Goal: Information Seeking & Learning: Learn about a topic

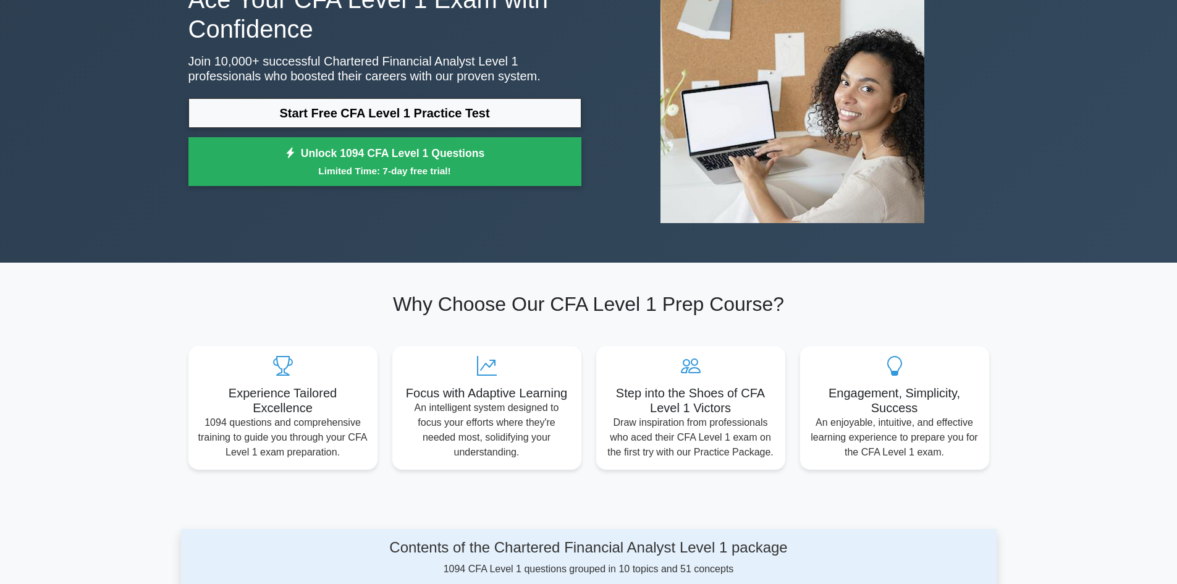
scroll to position [124, 0]
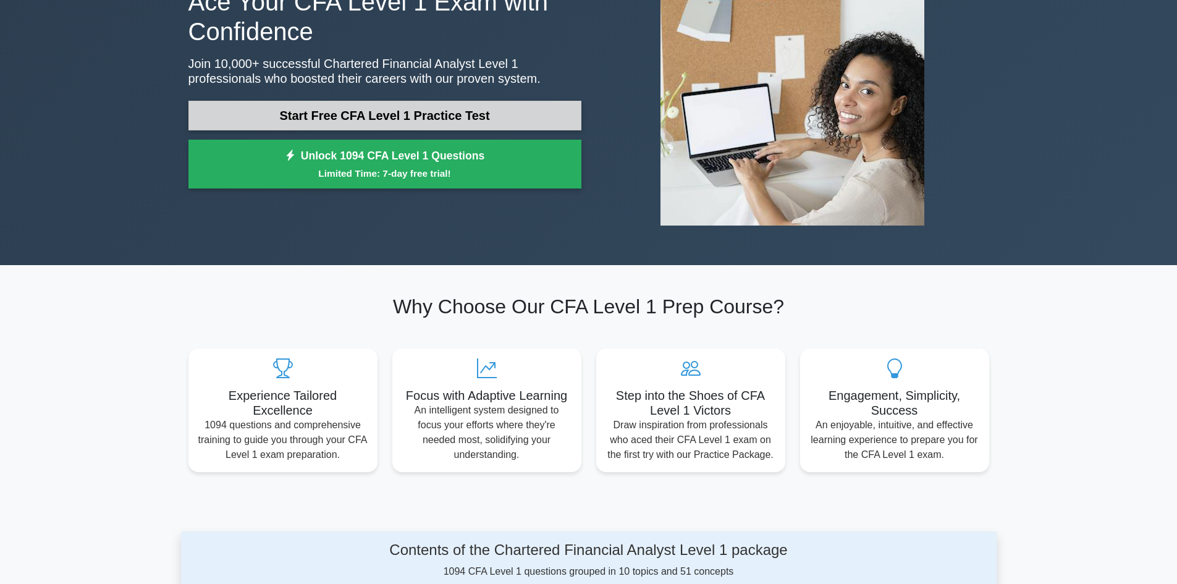
click at [427, 117] on link "Start Free CFA Level 1 Practice Test" at bounding box center [385, 116] width 393 height 30
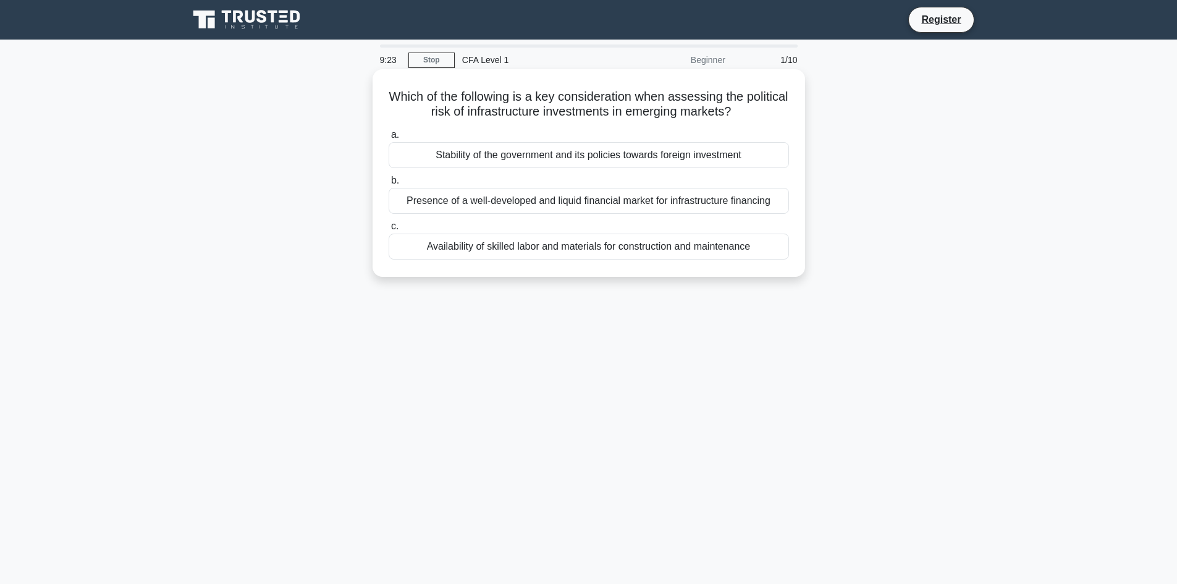
click at [506, 166] on div "Stability of the government and its policies towards foreign investment" at bounding box center [589, 155] width 401 height 26
click at [389, 139] on input "a. Stability of the government and its policies towards foreign investment" at bounding box center [389, 135] width 0 height 8
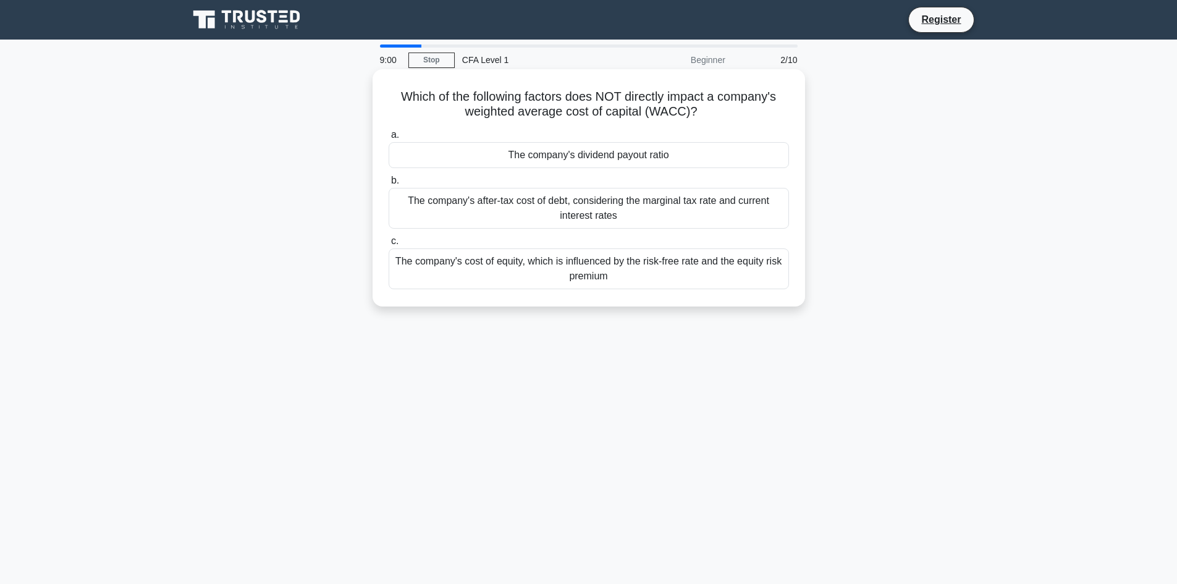
click at [552, 158] on div "The company's dividend payout ratio" at bounding box center [589, 155] width 401 height 26
click at [389, 139] on input "a. The company's dividend payout ratio" at bounding box center [389, 135] width 0 height 8
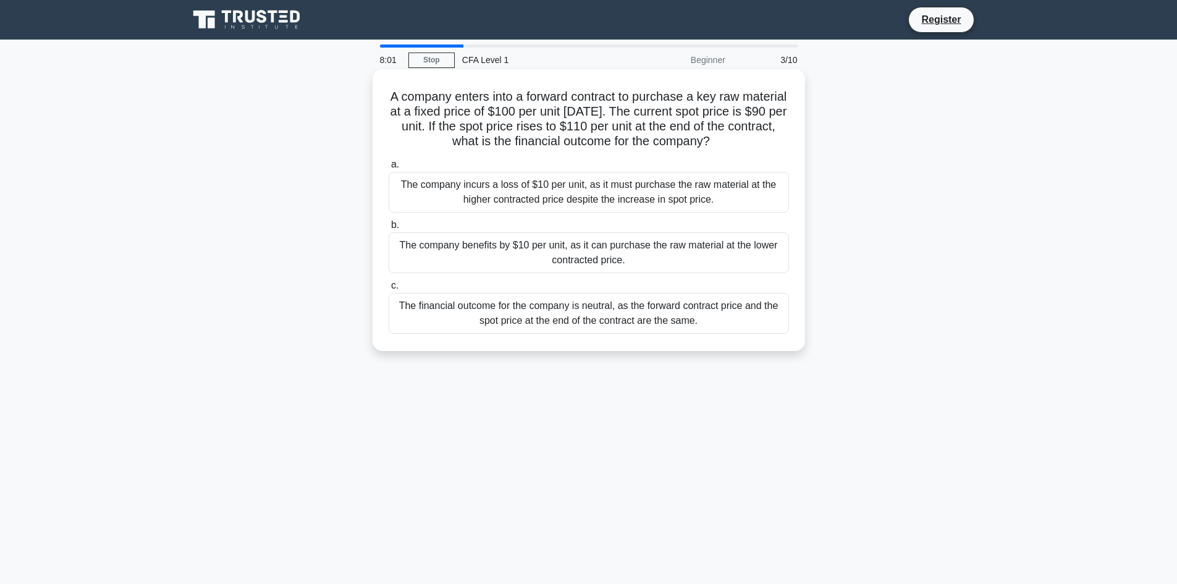
click at [657, 259] on div "The company benefits by $10 per unit, as it can purchase the raw material at th…" at bounding box center [589, 252] width 401 height 41
click at [389, 229] on input "b. The company benefits by $10 per unit, as it can purchase the raw material at…" at bounding box center [389, 225] width 0 height 8
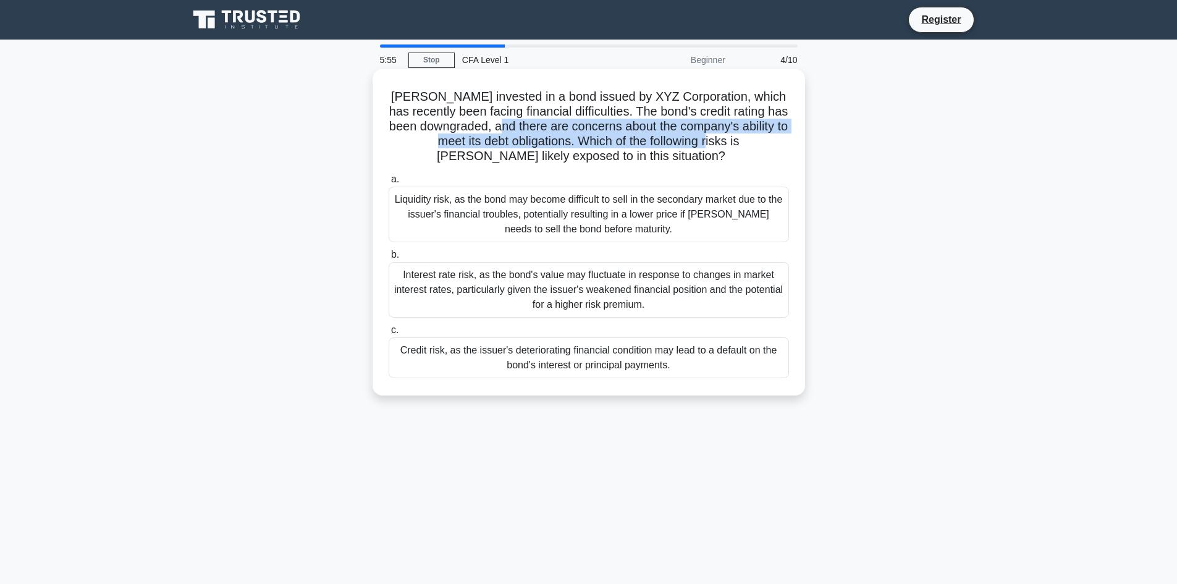
drag, startPoint x: 536, startPoint y: 133, endPoint x: 727, endPoint y: 138, distance: 191.1
click at [727, 138] on h5 "John invested in a bond issued by XYZ Corporation, which has recently been faci…" at bounding box center [589, 126] width 403 height 75
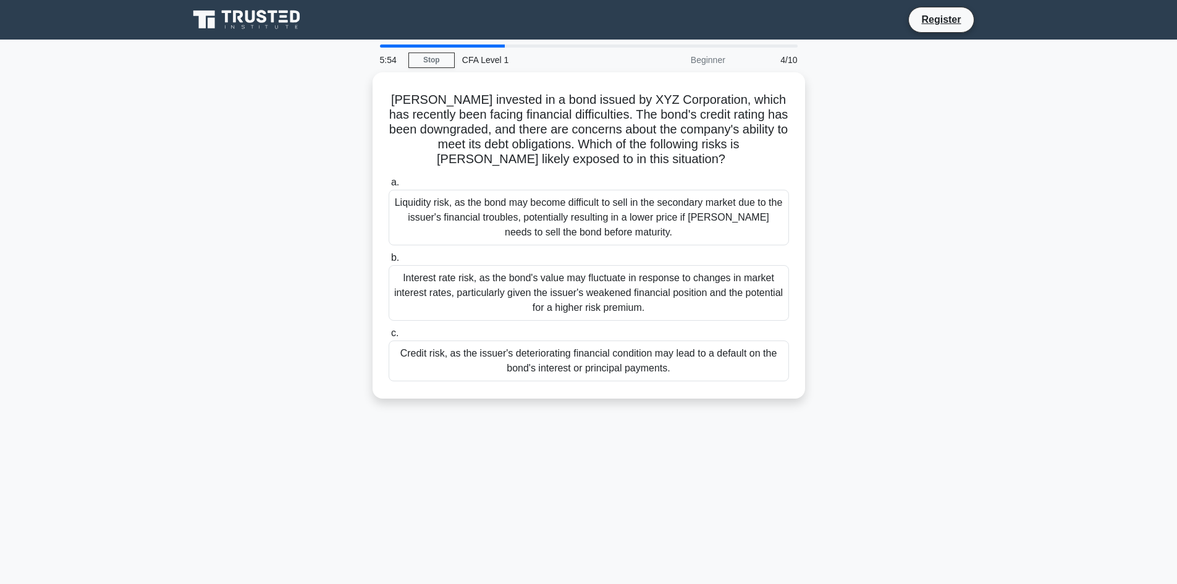
click at [846, 150] on div "John invested in a bond issued by XYZ Corporation, which has recently been faci…" at bounding box center [589, 242] width 816 height 341
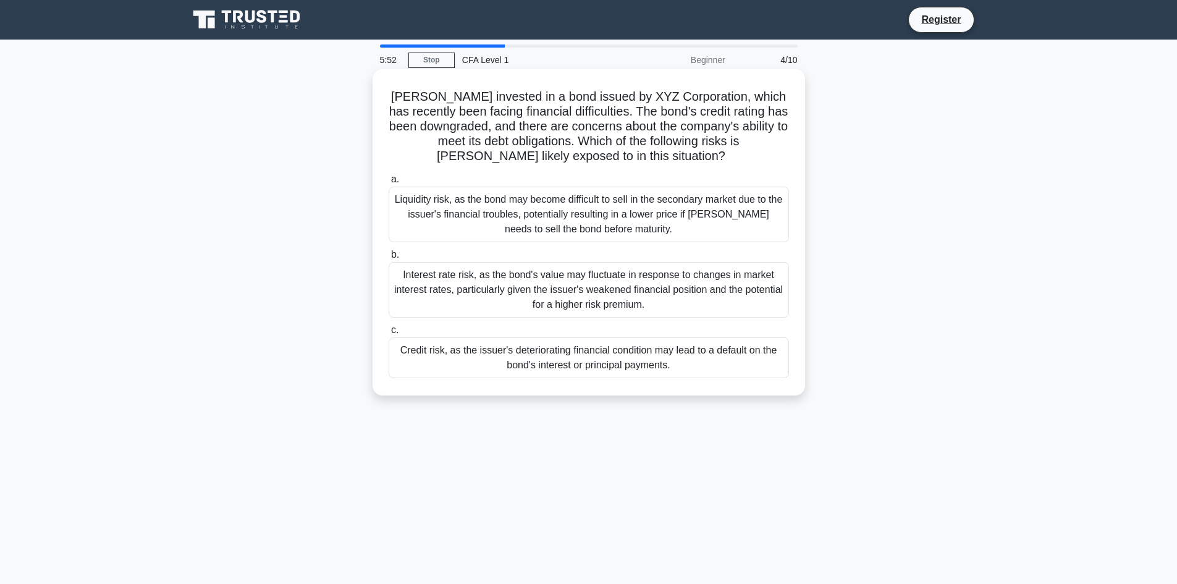
click at [606, 355] on div "Credit risk, as the issuer's deteriorating financial condition may lead to a de…" at bounding box center [589, 357] width 401 height 41
click at [389, 334] on input "c. Credit risk, as the issuer's deteriorating financial condition may lead to a…" at bounding box center [389, 330] width 0 height 8
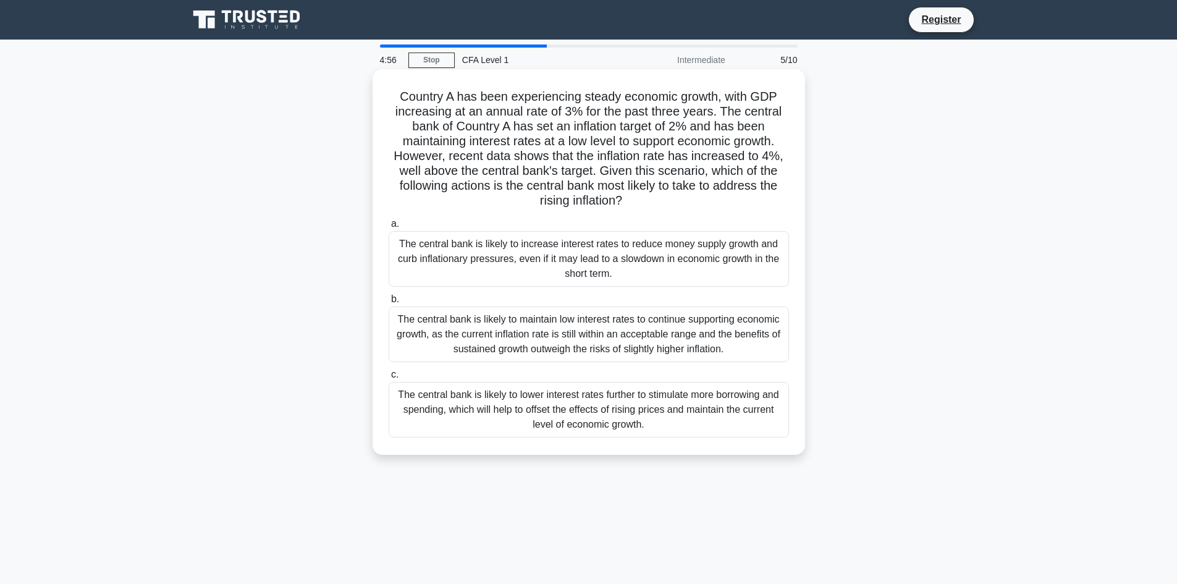
click at [618, 260] on div "The central bank is likely to increase interest rates to reduce money supply gr…" at bounding box center [589, 259] width 401 height 56
click at [389, 228] on input "a. The central bank is likely to increase interest rates to reduce money supply…" at bounding box center [389, 224] width 0 height 8
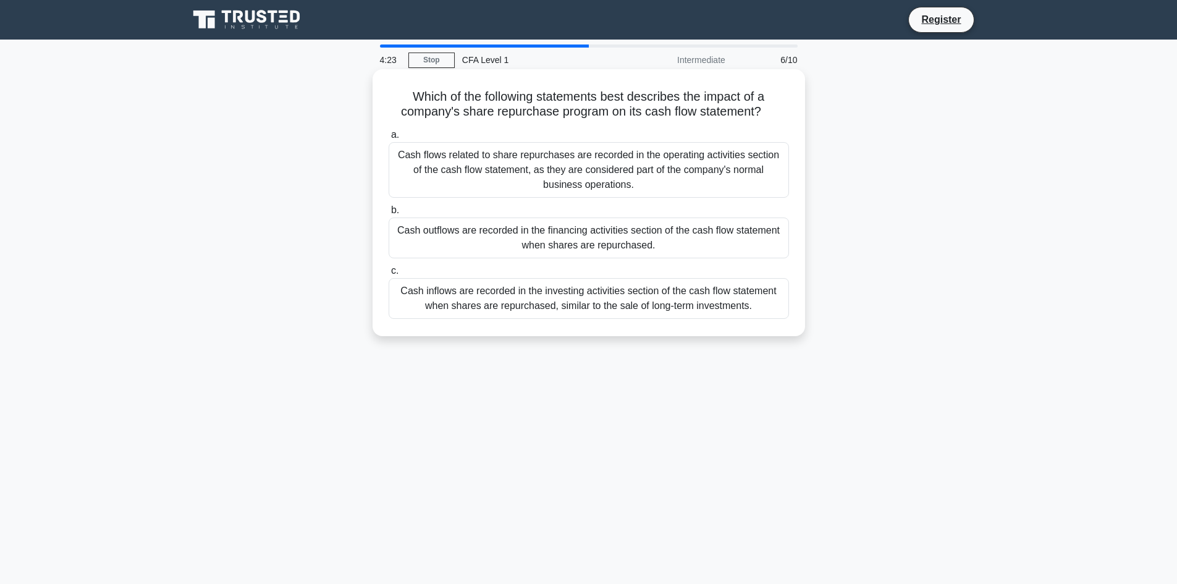
drag, startPoint x: 410, startPoint y: 94, endPoint x: 768, endPoint y: 117, distance: 358.7
click at [768, 117] on h5 "Which of the following statements best describes the impact of a company's shar…" at bounding box center [589, 104] width 403 height 31
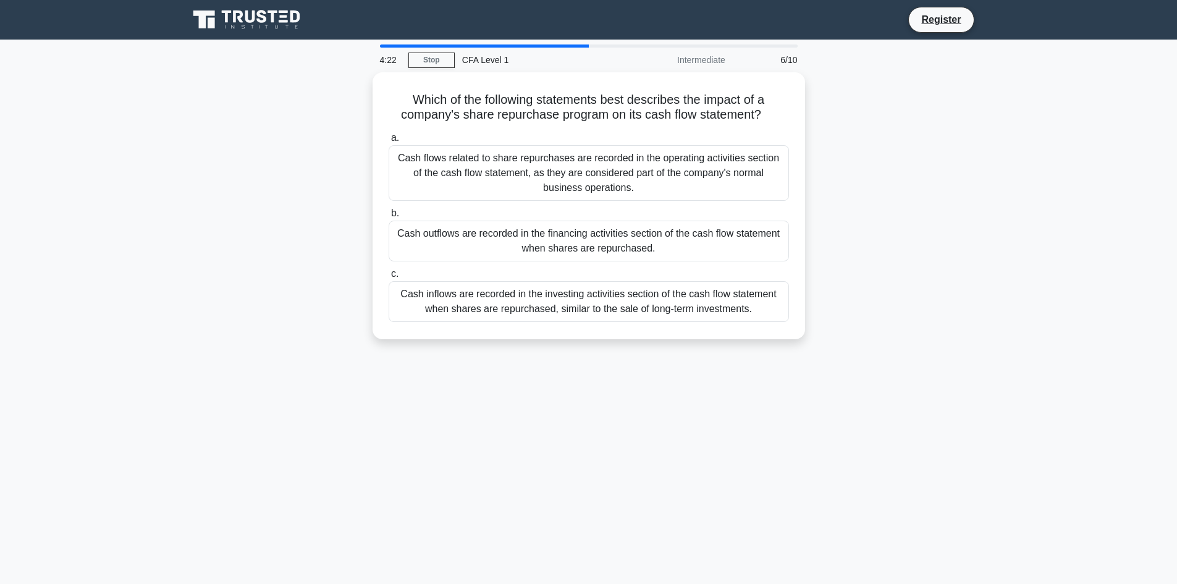
click at [852, 126] on div "Which of the following statements best describes the impact of a company's shar…" at bounding box center [589, 213] width 816 height 282
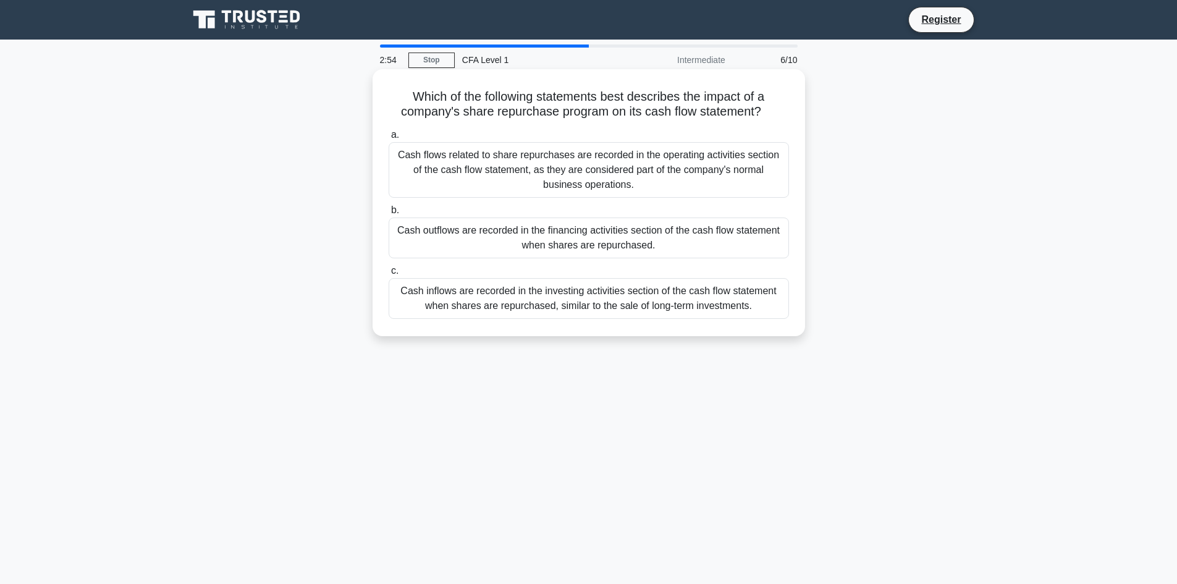
click at [540, 232] on div "Cash outflows are recorded in the financing activities section of the cash flow…" at bounding box center [589, 238] width 401 height 41
click at [389, 214] on input "b. Cash outflows are recorded in the financing activities section of the cash f…" at bounding box center [389, 210] width 0 height 8
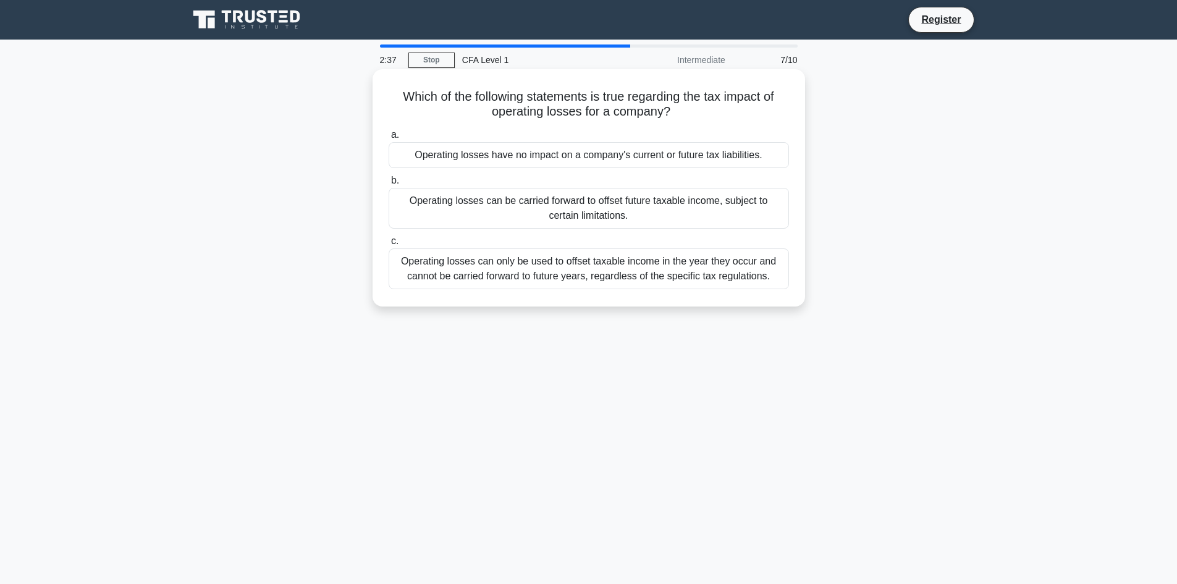
click at [528, 206] on div "Operating losses can be carried forward to offset future taxable income, subjec…" at bounding box center [589, 208] width 401 height 41
click at [389, 185] on input "b. Operating losses can be carried forward to offset future taxable income, sub…" at bounding box center [389, 181] width 0 height 8
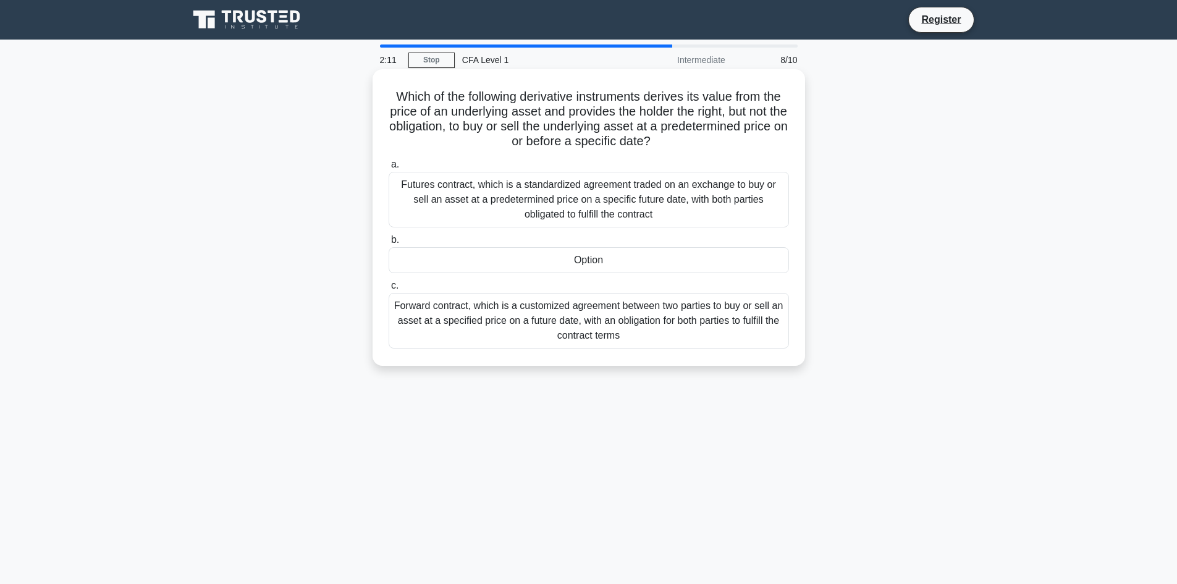
click at [592, 261] on div "Option" at bounding box center [589, 260] width 401 height 26
click at [389, 244] on input "b. Option" at bounding box center [389, 240] width 0 height 8
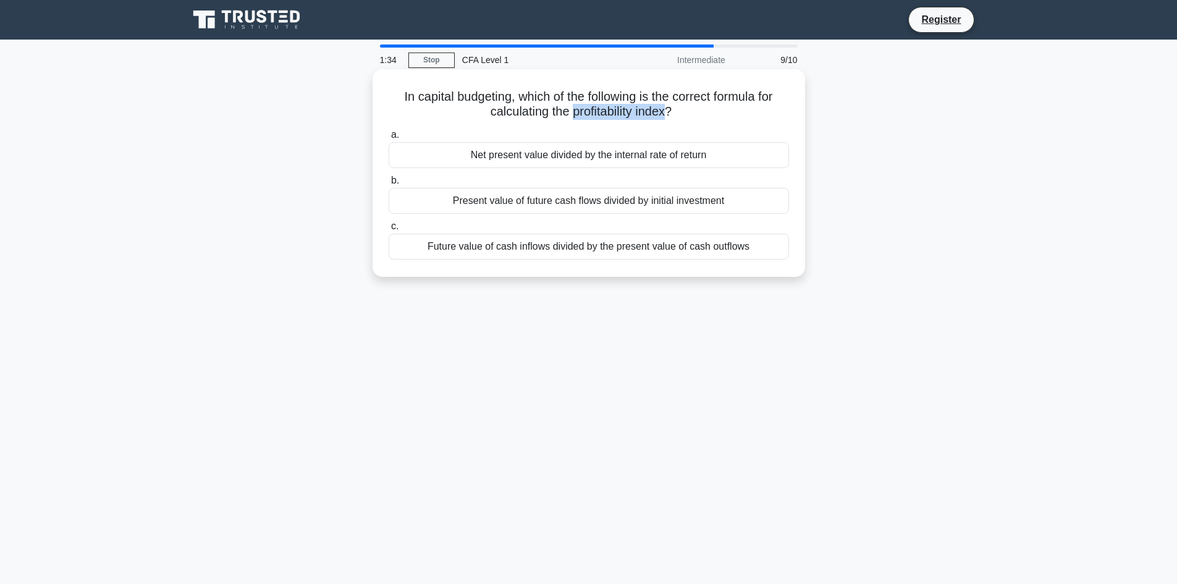
drag, startPoint x: 670, startPoint y: 114, endPoint x: 572, endPoint y: 119, distance: 97.8
click at [572, 119] on h5 "In capital budgeting, which of the following is the correct formula for calcula…" at bounding box center [589, 104] width 403 height 31
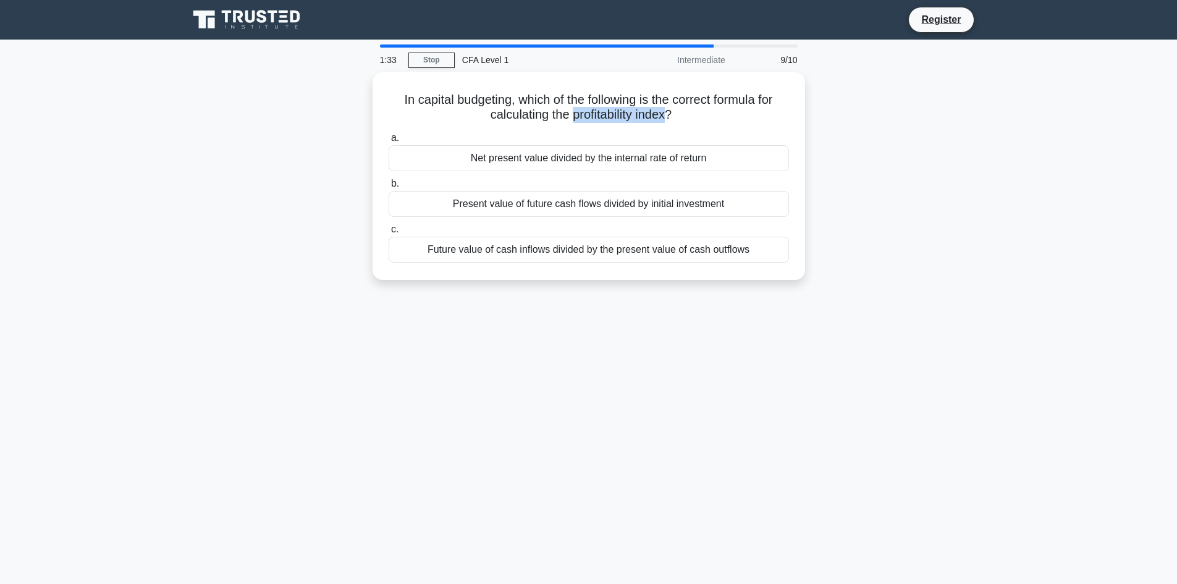
copy h5 "profitability index"
drag, startPoint x: 942, startPoint y: 159, endPoint x: 932, endPoint y: 146, distance: 16.3
click at [940, 158] on div "In capital budgeting, which of the following is the correct formula for calcula…" at bounding box center [589, 183] width 816 height 223
click at [912, 173] on div "In capital budgeting, which of the following is the correct formula for calcula…" at bounding box center [589, 183] width 816 height 223
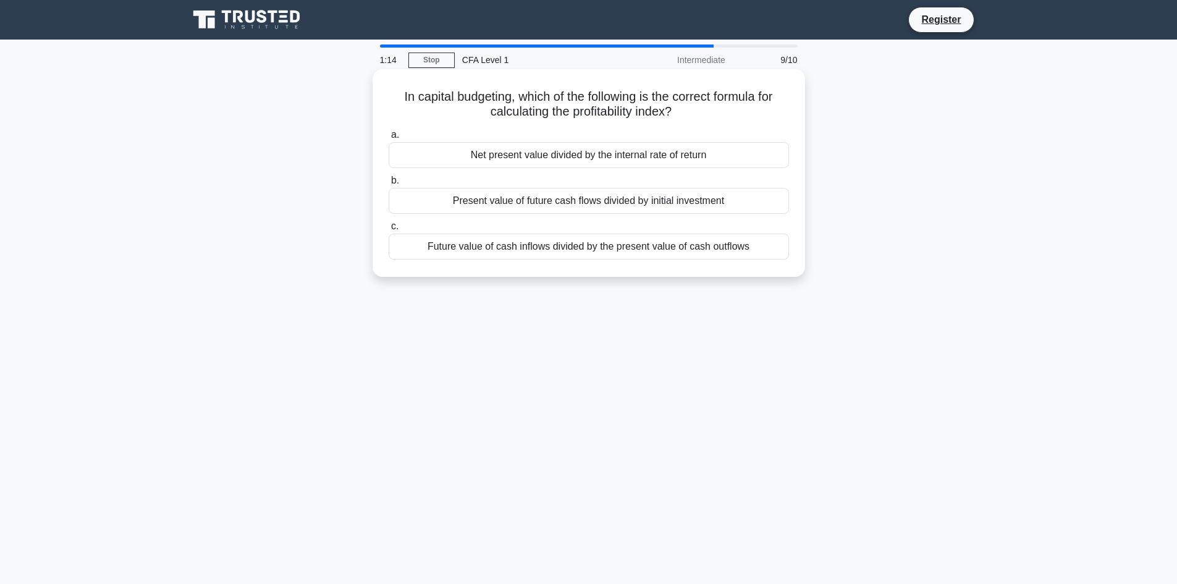
click at [602, 157] on div "Net present value divided by the internal rate of return" at bounding box center [589, 155] width 401 height 26
click at [389, 139] on input "a. Net present value divided by the internal rate of return" at bounding box center [389, 135] width 0 height 8
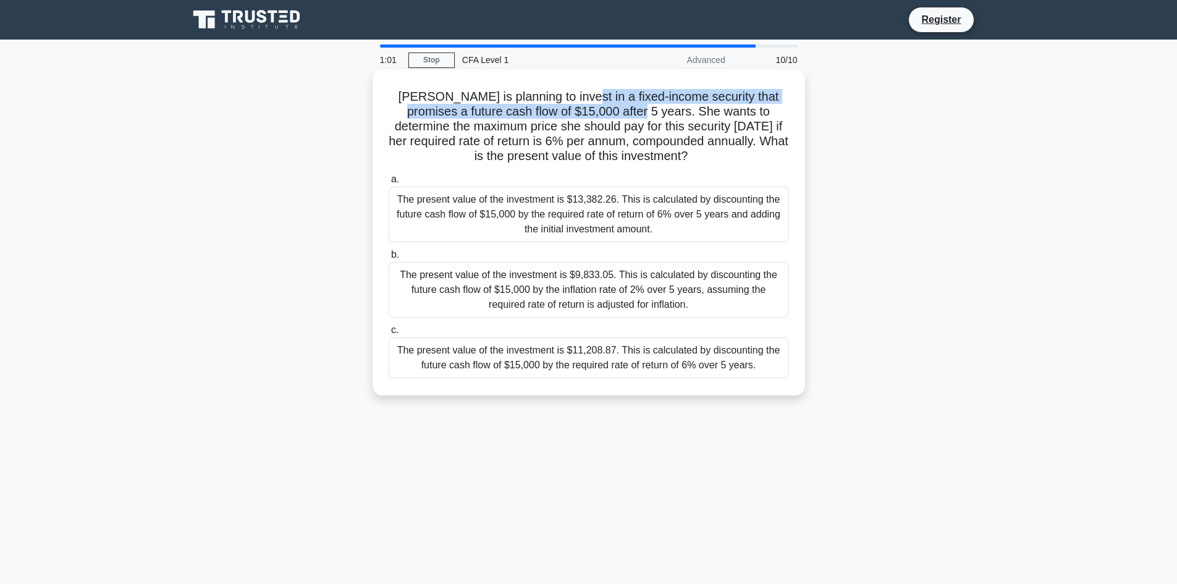
drag, startPoint x: 571, startPoint y: 92, endPoint x: 619, endPoint y: 112, distance: 52.7
click at [619, 112] on h5 "Sarah is planning to invest in a fixed-income security that promises a future c…" at bounding box center [589, 126] width 403 height 75
click at [640, 210] on div "The present value of the investment is $13,382.26. This is calculated by discou…" at bounding box center [589, 215] width 401 height 56
click at [389, 184] on input "a. The present value of the investment is $13,382.26. This is calculated by dis…" at bounding box center [389, 180] width 0 height 8
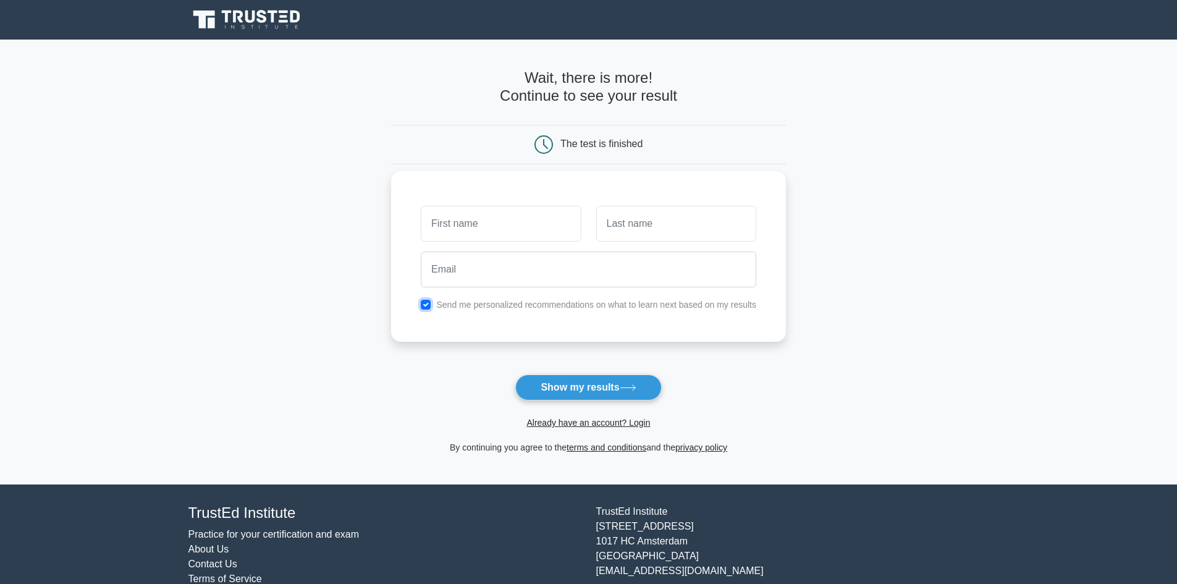
click at [428, 305] on input "checkbox" at bounding box center [426, 305] width 10 height 10
checkbox input "false"
click at [462, 223] on input "text" at bounding box center [501, 224] width 160 height 36
type input "M"
type input "A"
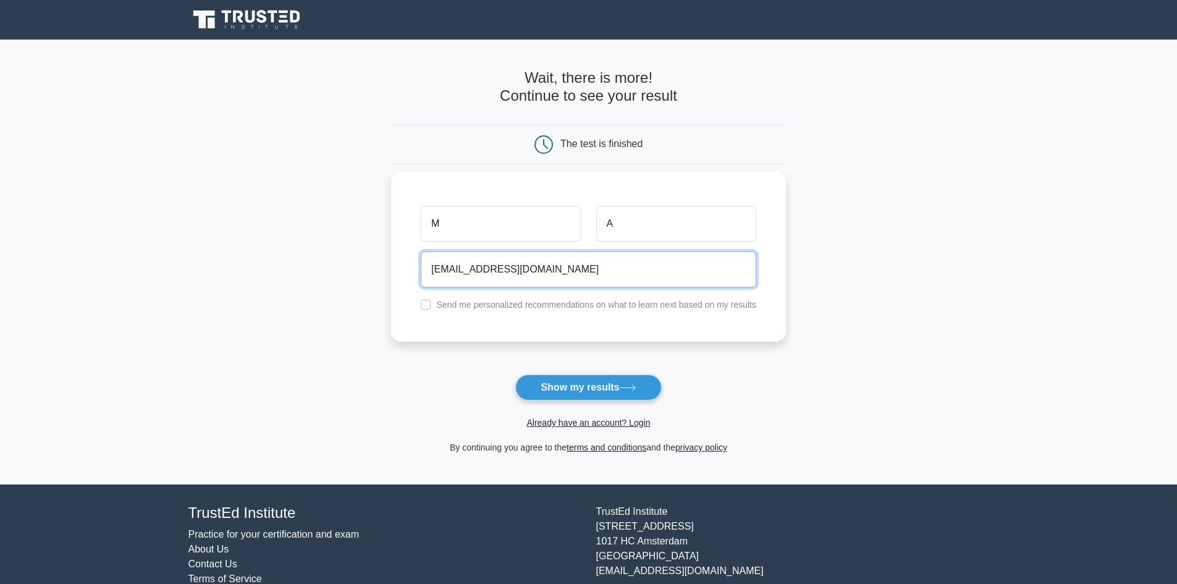
type input "220211259@psu.edu.sa"
click at [483, 208] on input "M" at bounding box center [501, 224] width 160 height 36
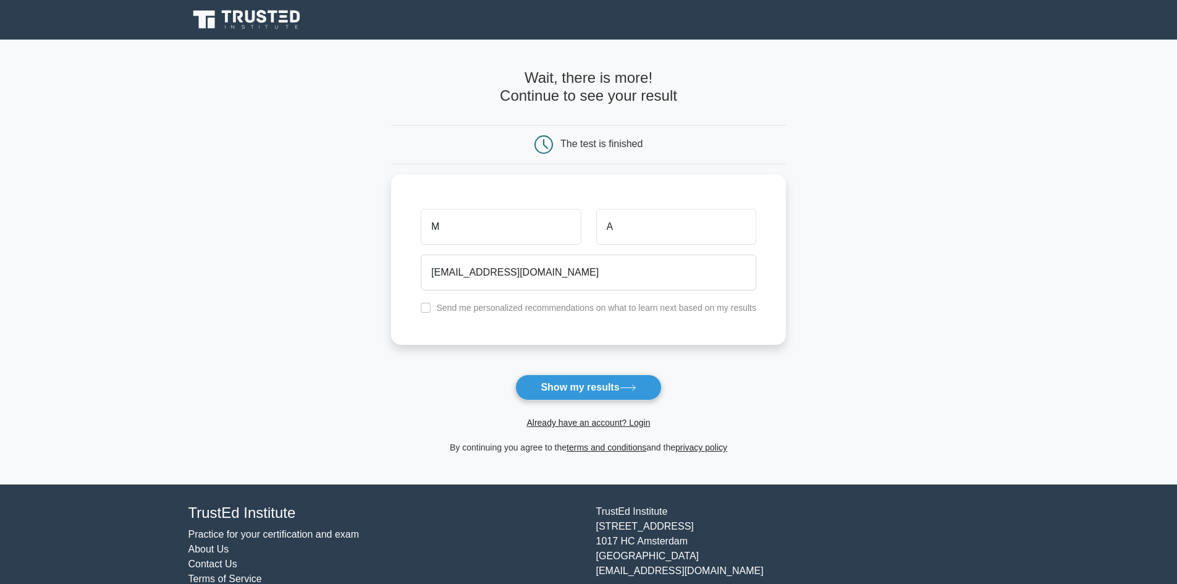
click at [939, 257] on main "Wait, there is more! Continue to see your result The test is finished M A" at bounding box center [588, 262] width 1177 height 445
click at [604, 393] on button "Show my results" at bounding box center [589, 388] width 146 height 26
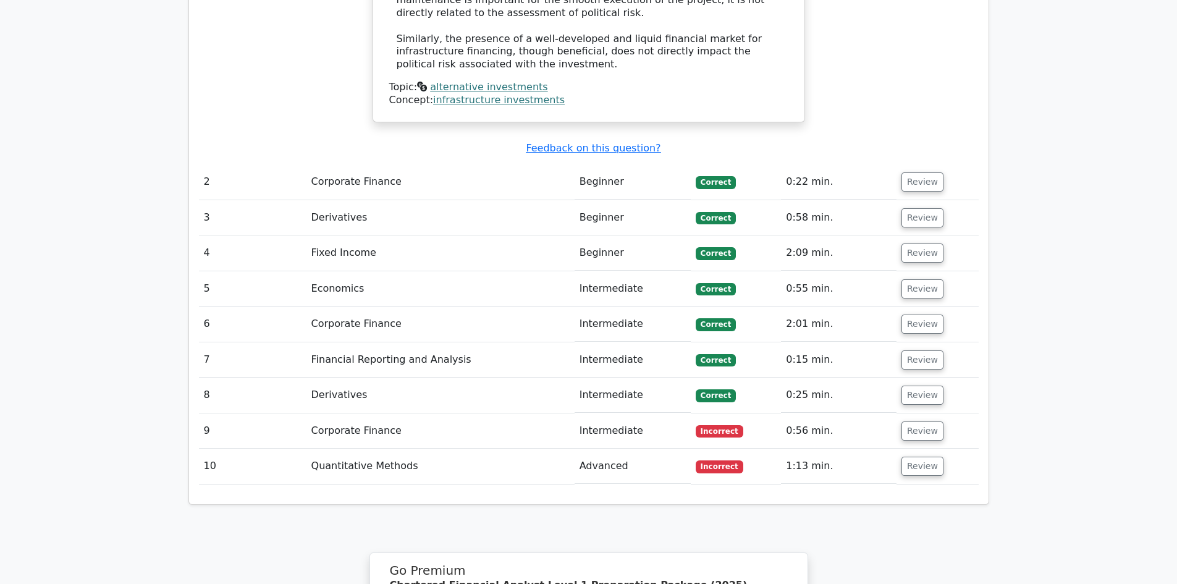
scroll to position [1483, 0]
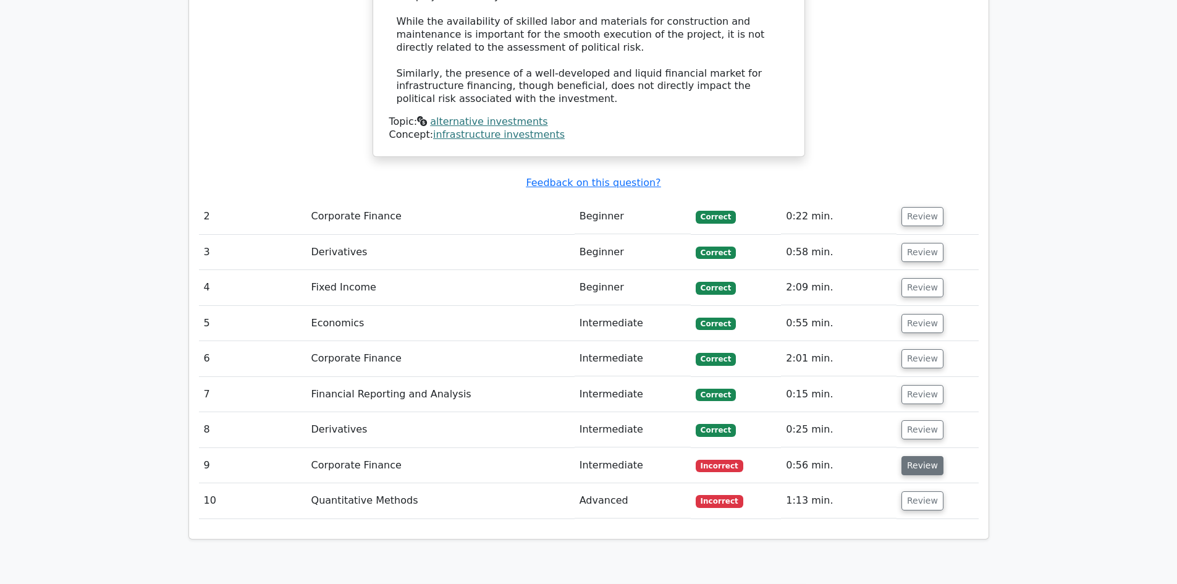
click at [916, 456] on button "Review" at bounding box center [923, 465] width 42 height 19
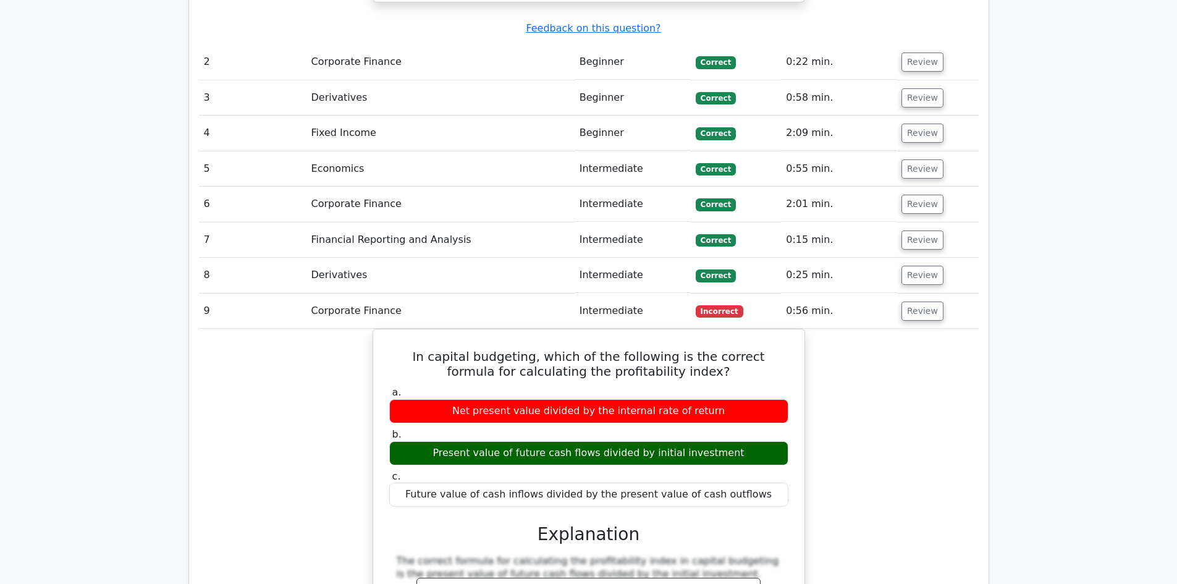
scroll to position [1607, 0]
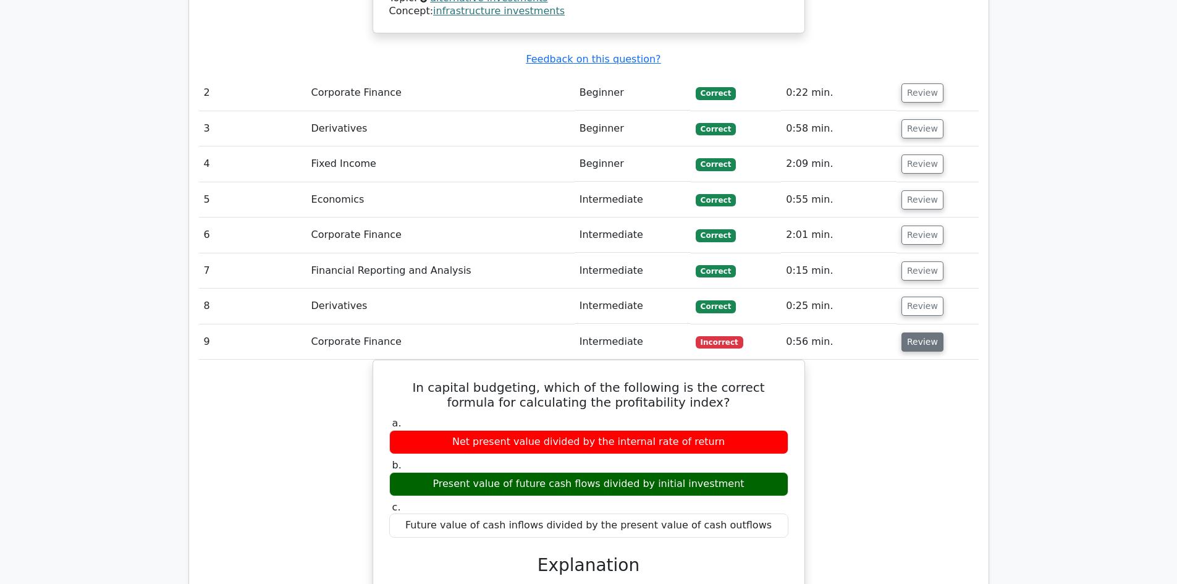
click at [907, 333] on button "Review" at bounding box center [923, 342] width 42 height 19
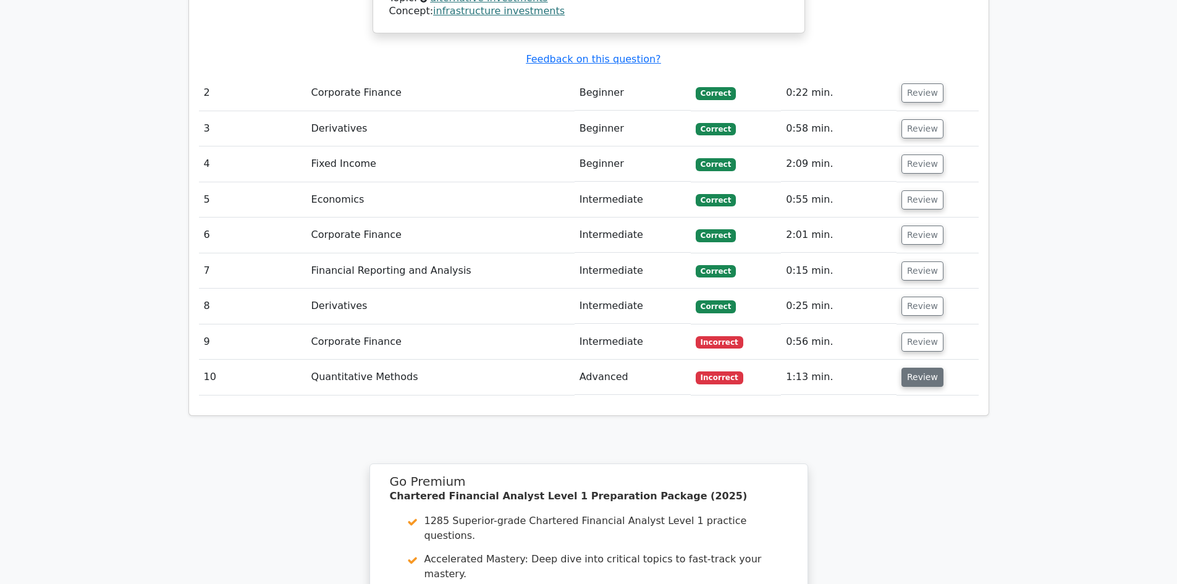
click at [914, 368] on button "Review" at bounding box center [923, 377] width 42 height 19
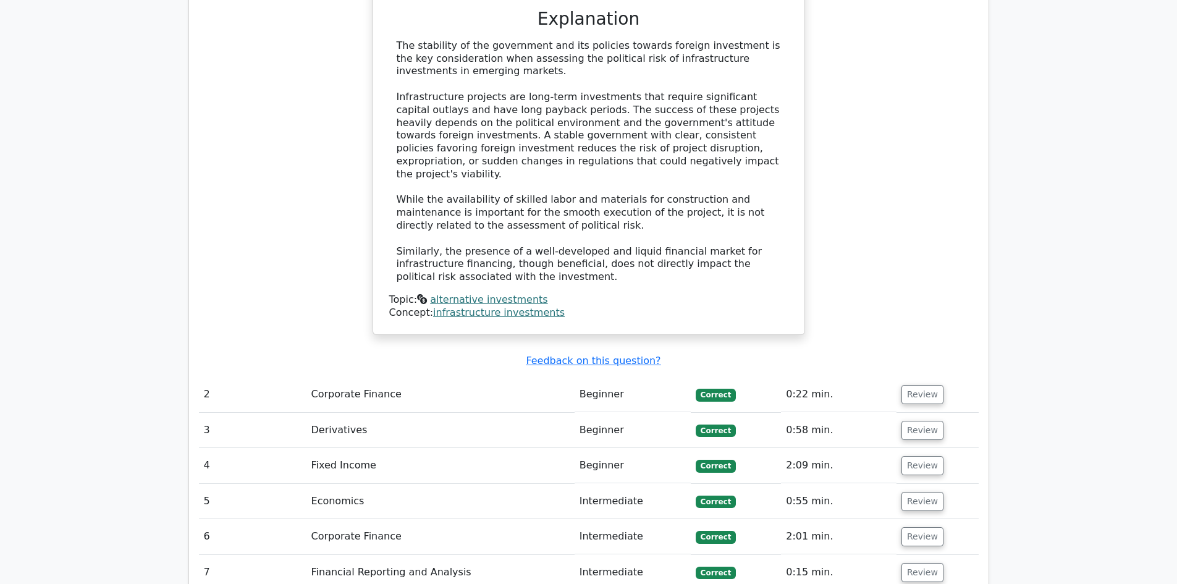
scroll to position [1298, 0]
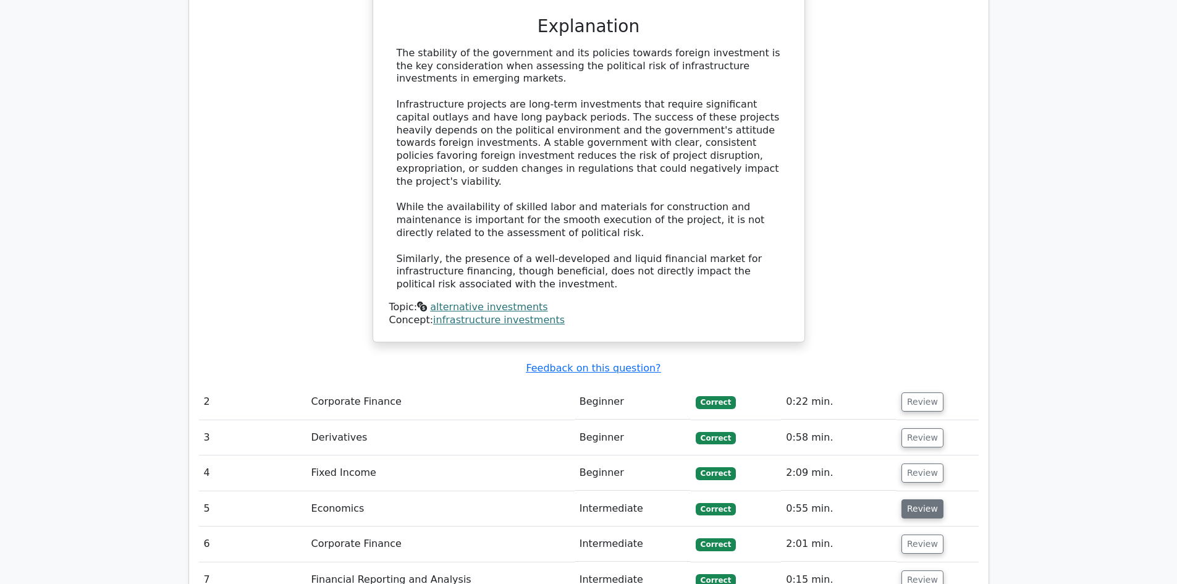
click at [907, 499] on button "Review" at bounding box center [923, 508] width 42 height 19
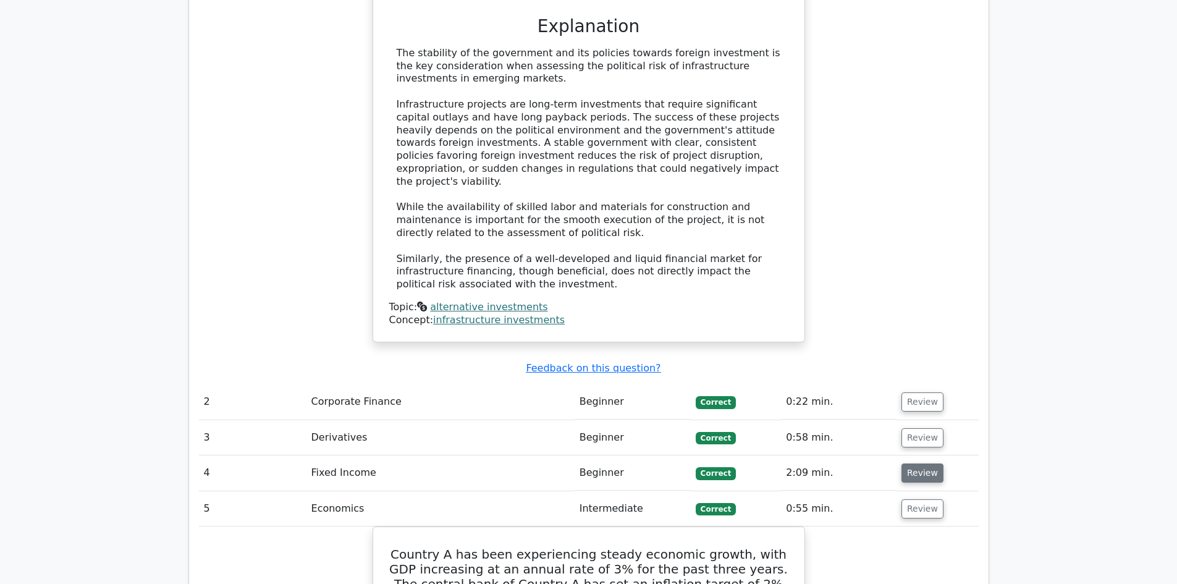
click at [919, 464] on button "Review" at bounding box center [923, 473] width 42 height 19
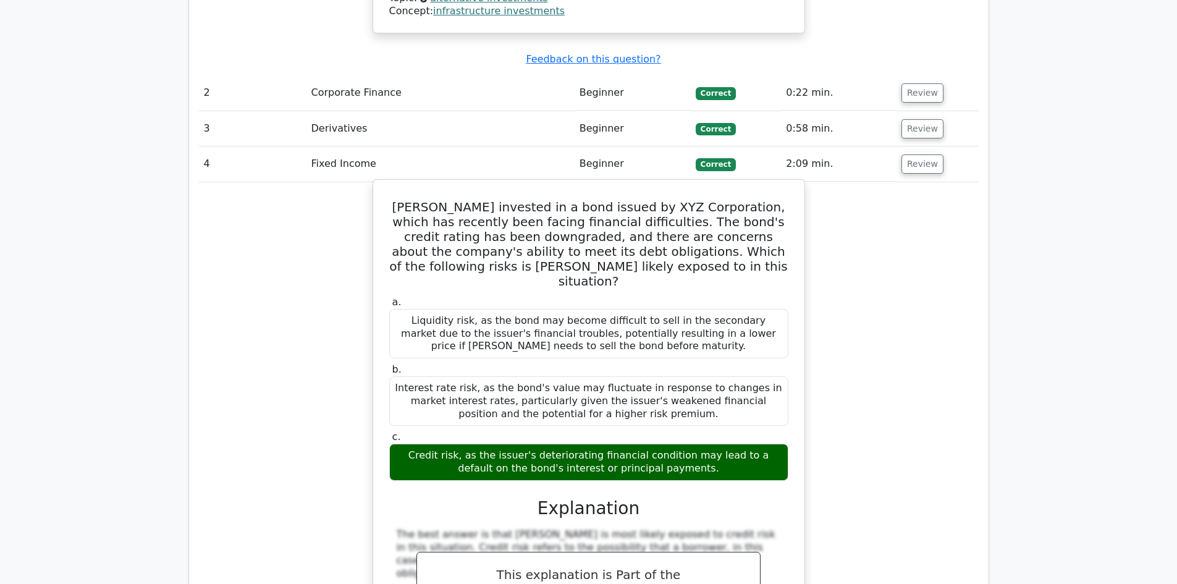
scroll to position [1545, 0]
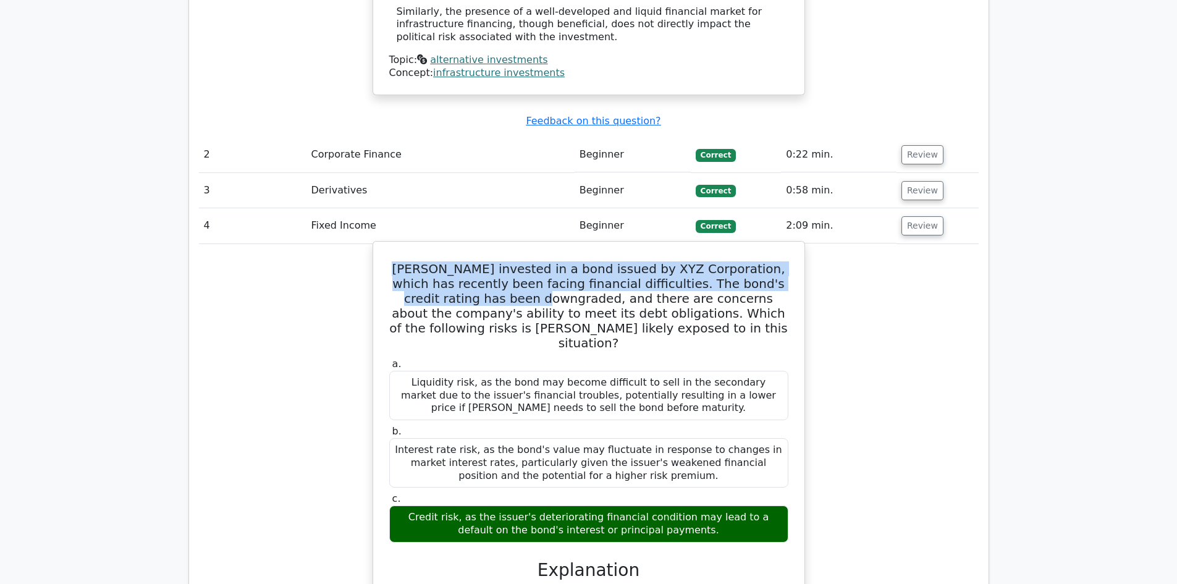
drag, startPoint x: 387, startPoint y: 169, endPoint x: 470, endPoint y: 205, distance: 90.3
click at [470, 247] on div "[PERSON_NAME] invested in a bond issued by XYZ Corporation, which has recently …" at bounding box center [589, 577] width 422 height 660
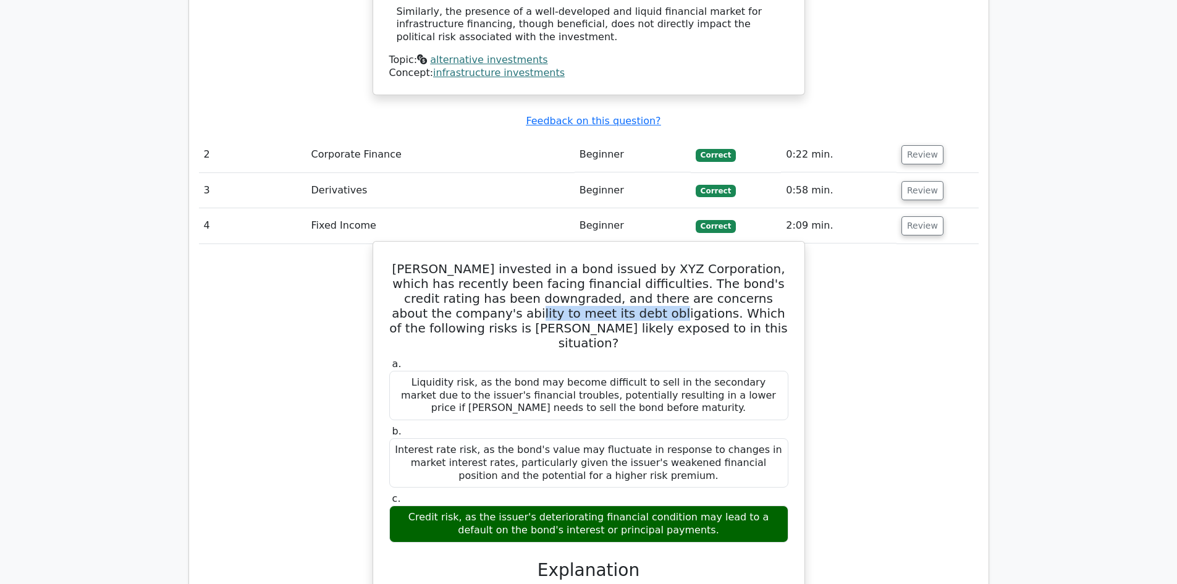
drag, startPoint x: 543, startPoint y: 217, endPoint x: 411, endPoint y: 215, distance: 131.7
click at [411, 261] on h5 "[PERSON_NAME] invested in a bond issued by XYZ Corporation, which has recently …" at bounding box center [589, 305] width 402 height 89
click at [527, 261] on h5 "[PERSON_NAME] invested in a bond issued by XYZ Corporation, which has recently …" at bounding box center [589, 305] width 402 height 89
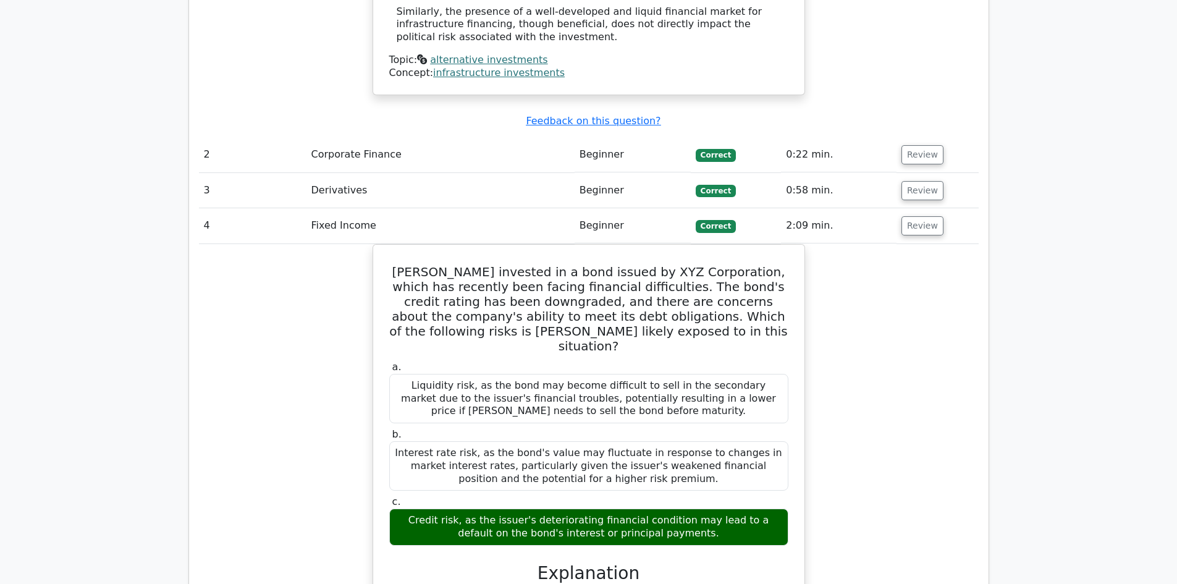
click at [926, 244] on div "[PERSON_NAME] invested in a bond issued by XYZ Corporation, which has recently …" at bounding box center [589, 586] width 780 height 685
click at [948, 244] on div "[PERSON_NAME] invested in a bond issued by XYZ Corporation, which has recently …" at bounding box center [589, 586] width 780 height 685
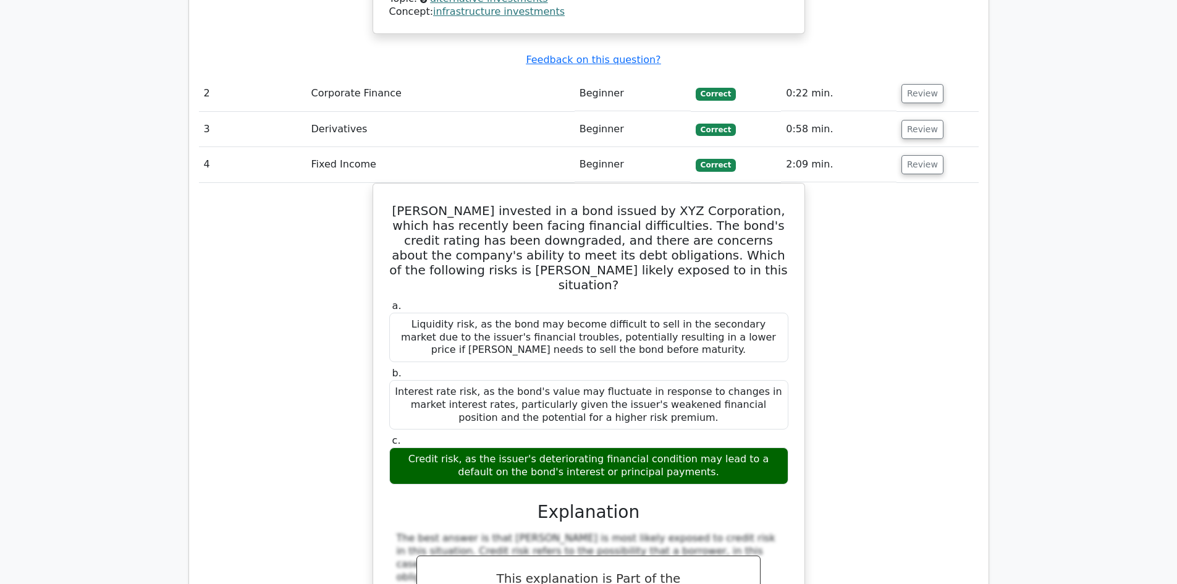
scroll to position [1607, 0]
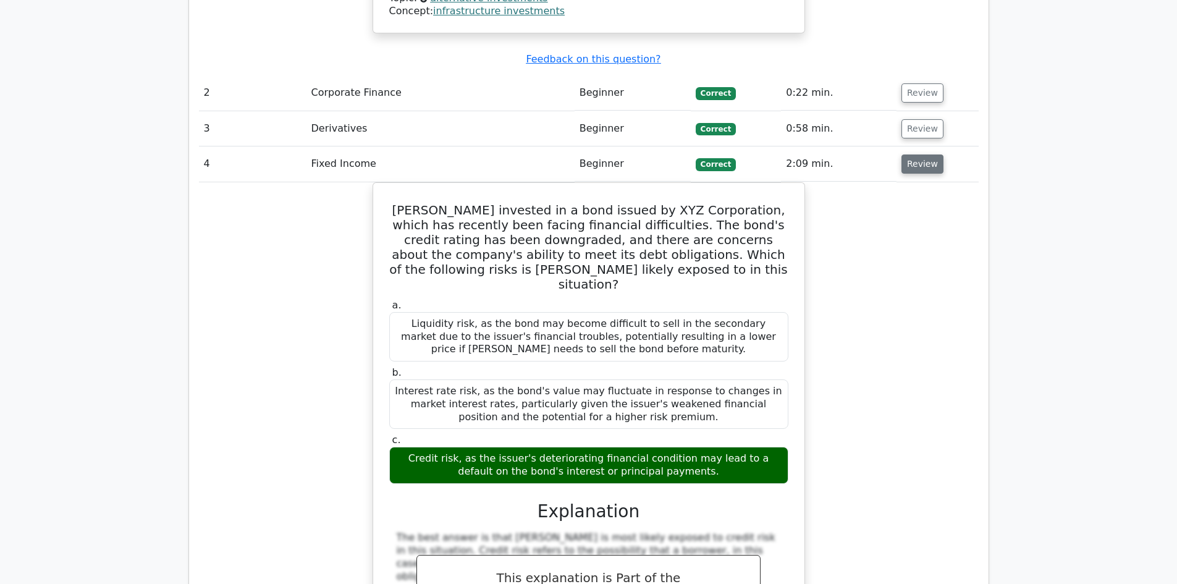
click at [923, 155] on button "Review" at bounding box center [923, 164] width 42 height 19
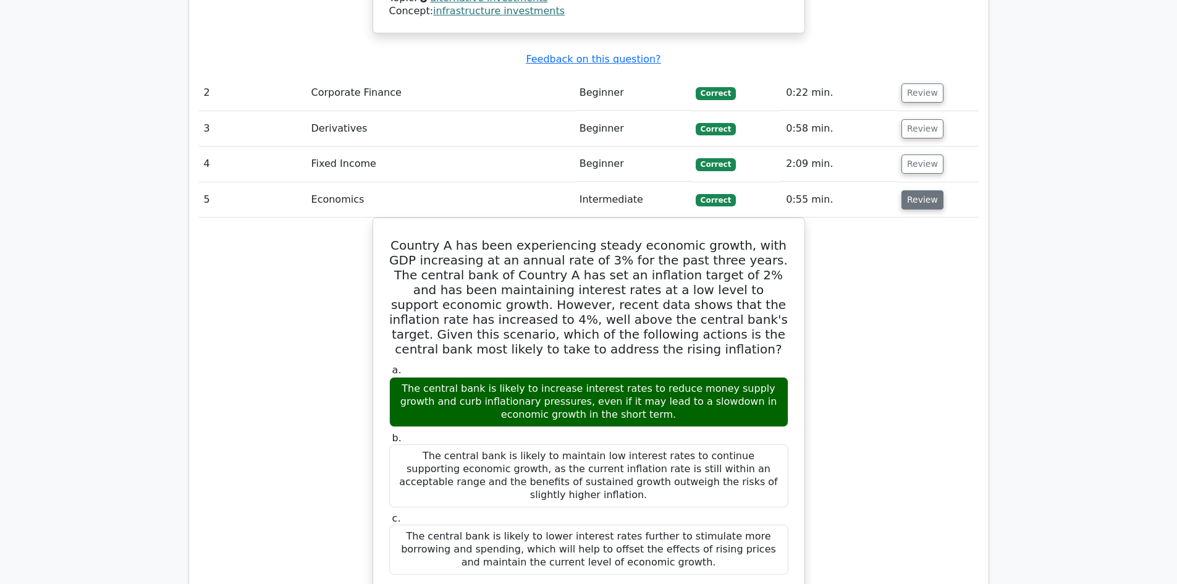
click at [914, 190] on button "Review" at bounding box center [923, 199] width 42 height 19
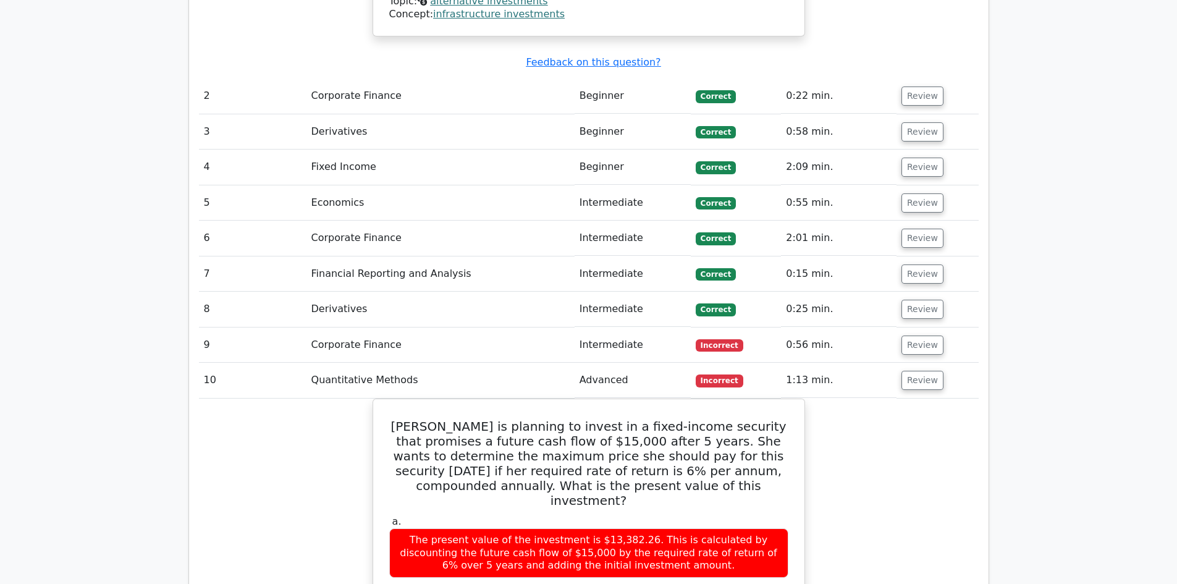
drag, startPoint x: 1021, startPoint y: 129, endPoint x: 1004, endPoint y: 132, distance: 17.6
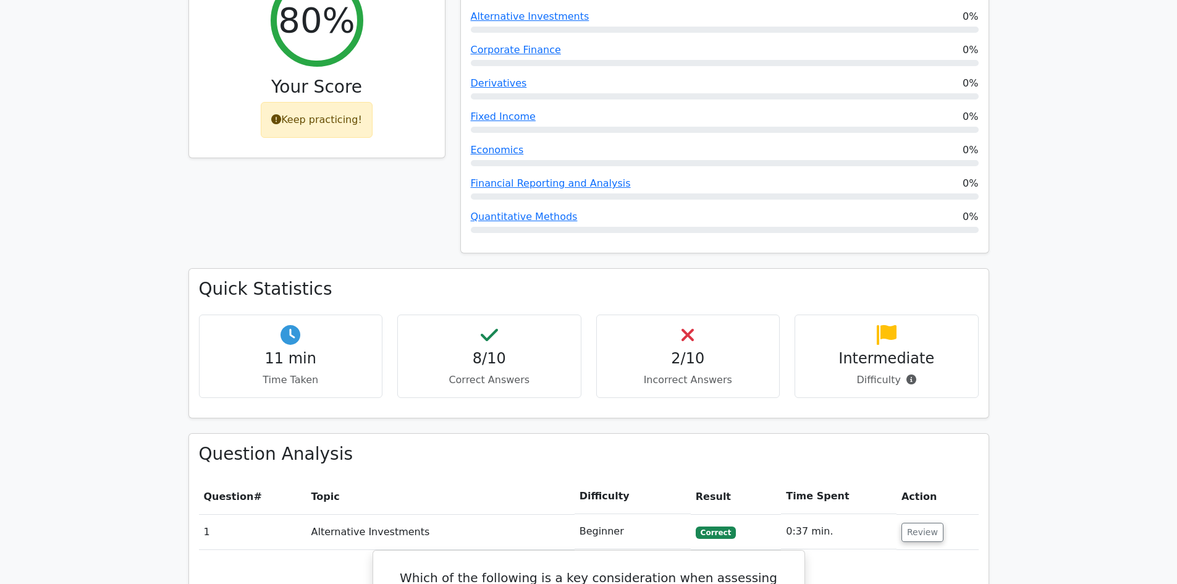
scroll to position [556, 0]
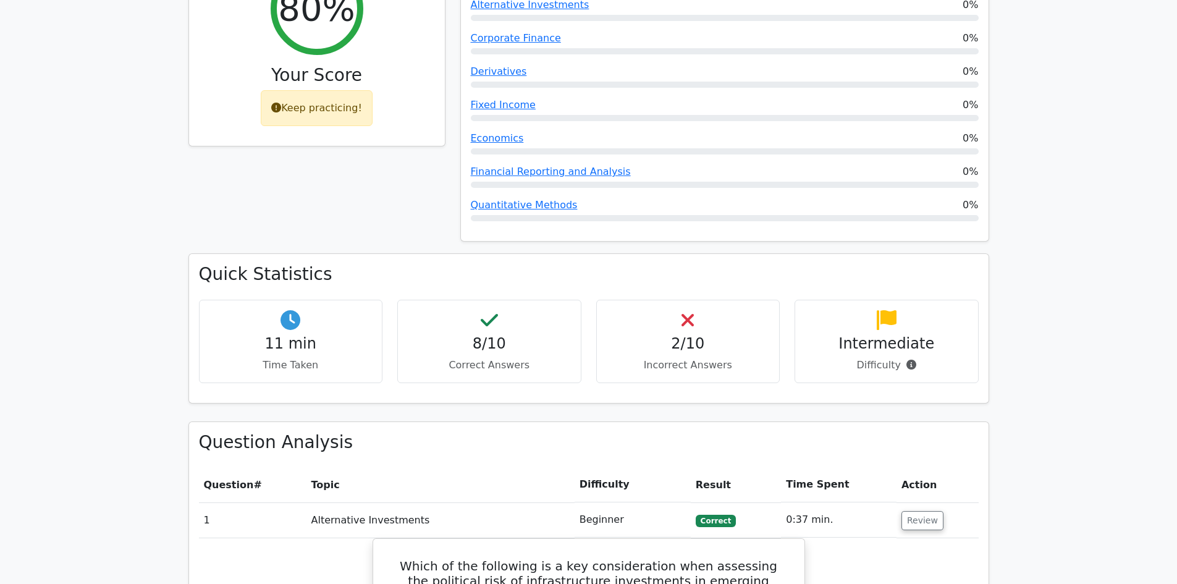
drag, startPoint x: 318, startPoint y: 284, endPoint x: 248, endPoint y: 298, distance: 71.8
click at [248, 300] on div "11 min Time Taken" at bounding box center [291, 341] width 184 height 83
click at [995, 257] on div "Quick Statistics 11 min Time Taken 8/10 Correct Answers 2/10 Incorrect Answers …" at bounding box center [589, 339] width 816 height 164
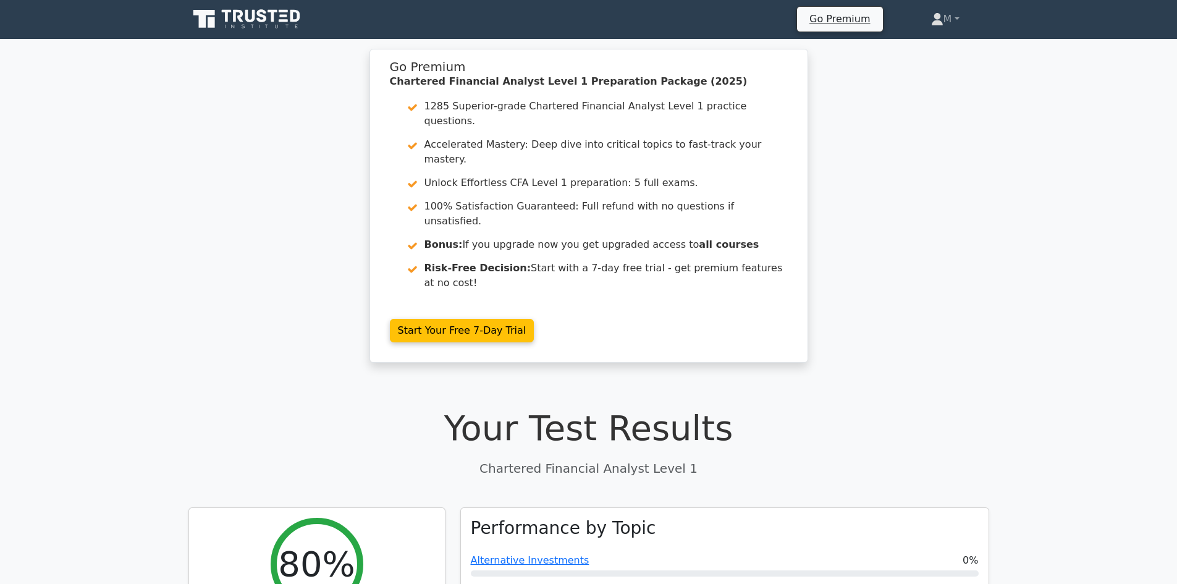
scroll to position [0, 0]
